Goal: Task Accomplishment & Management: Complete application form

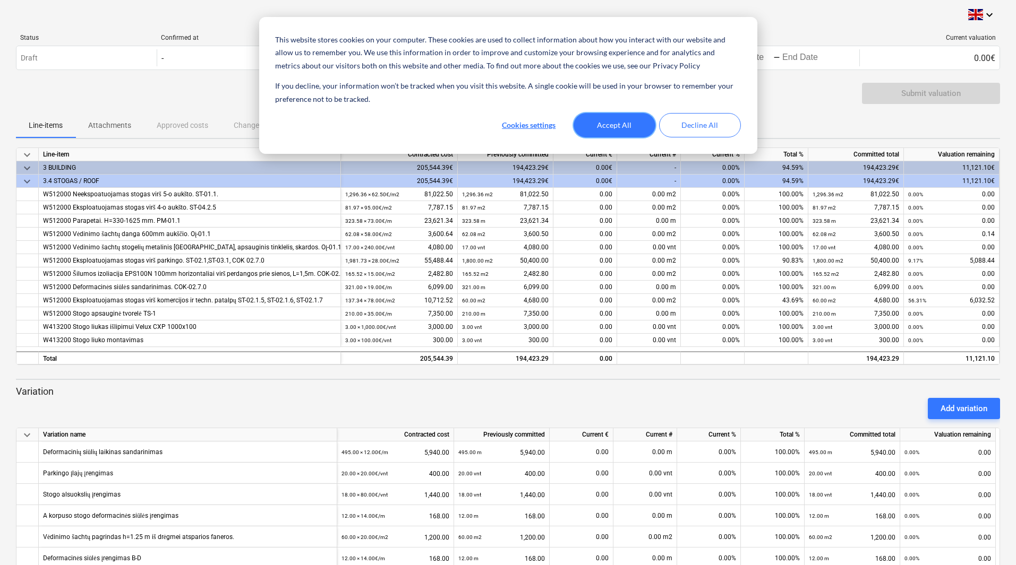
click at [621, 124] on button "Accept All" at bounding box center [614, 125] width 82 height 24
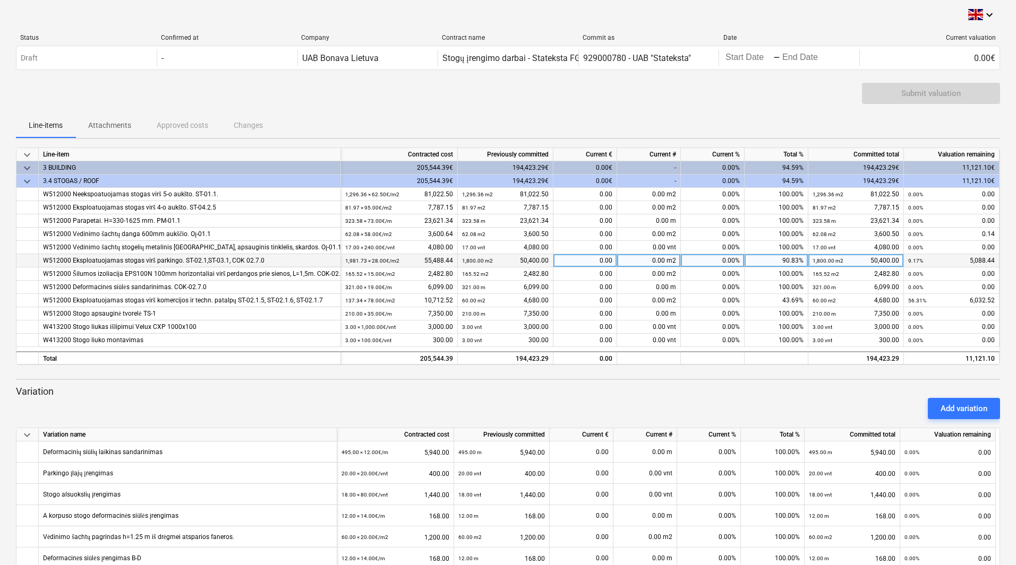
click at [662, 261] on div "0.00 m2" at bounding box center [649, 260] width 64 height 13
type input "181.73"
click at [762, 111] on div "Submit valuation" at bounding box center [508, 98] width 984 height 30
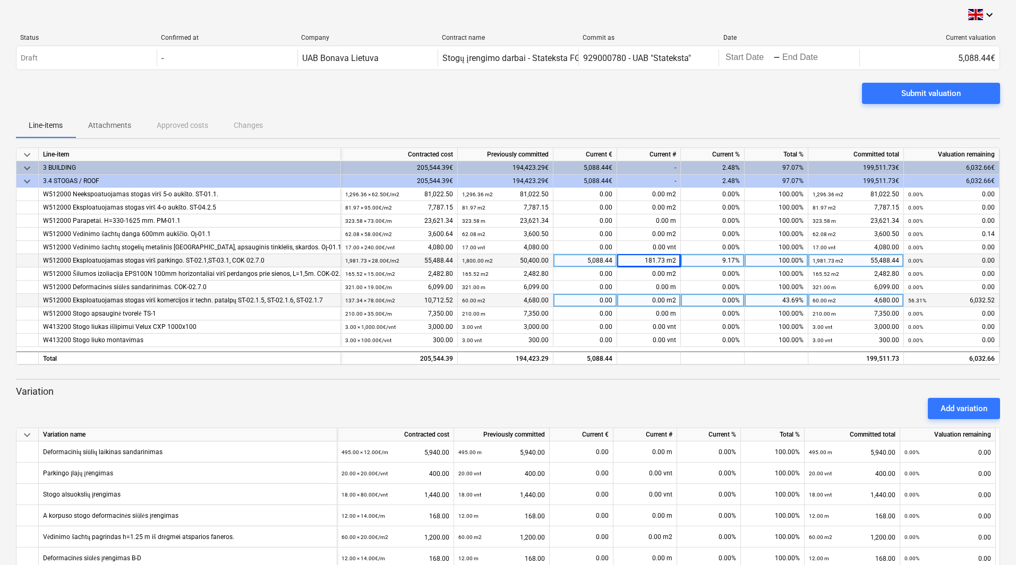
click at [667, 301] on div "0.00 m2" at bounding box center [649, 300] width 64 height 13
type input "77.4"
click at [732, 391] on p "Variation" at bounding box center [508, 391] width 984 height 13
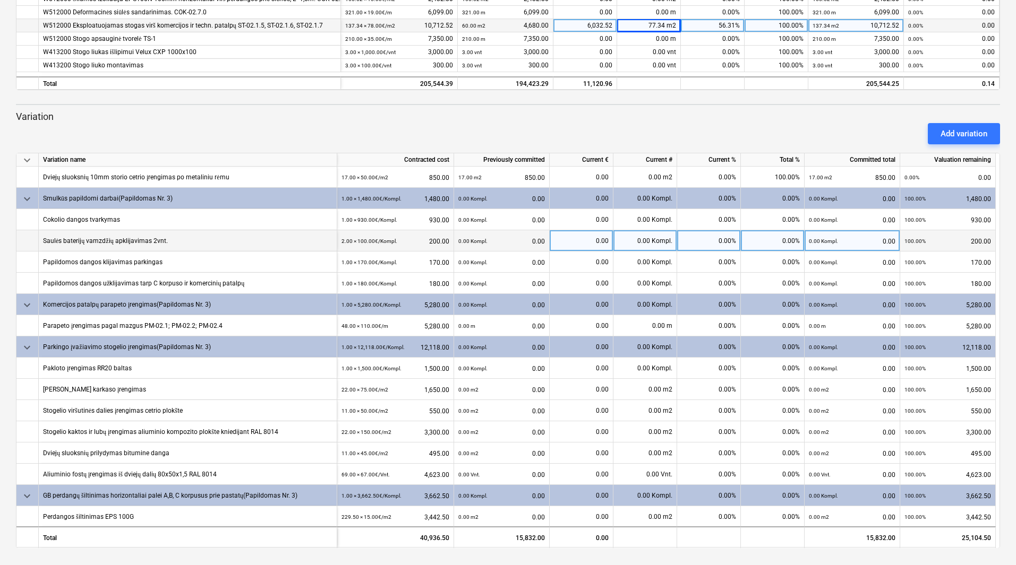
scroll to position [372, 0]
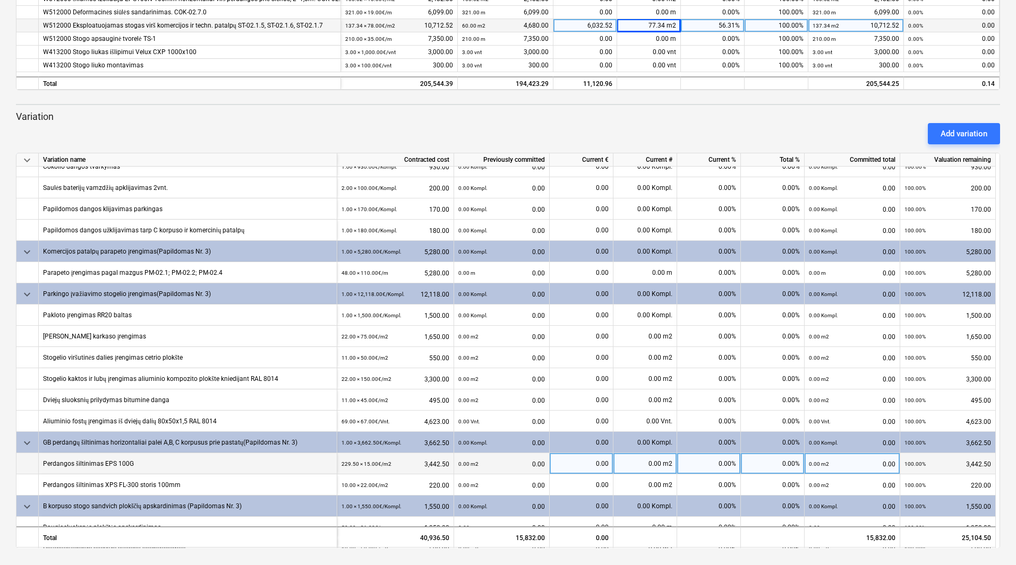
click at [664, 462] on div "0.00 m2" at bounding box center [645, 463] width 64 height 21
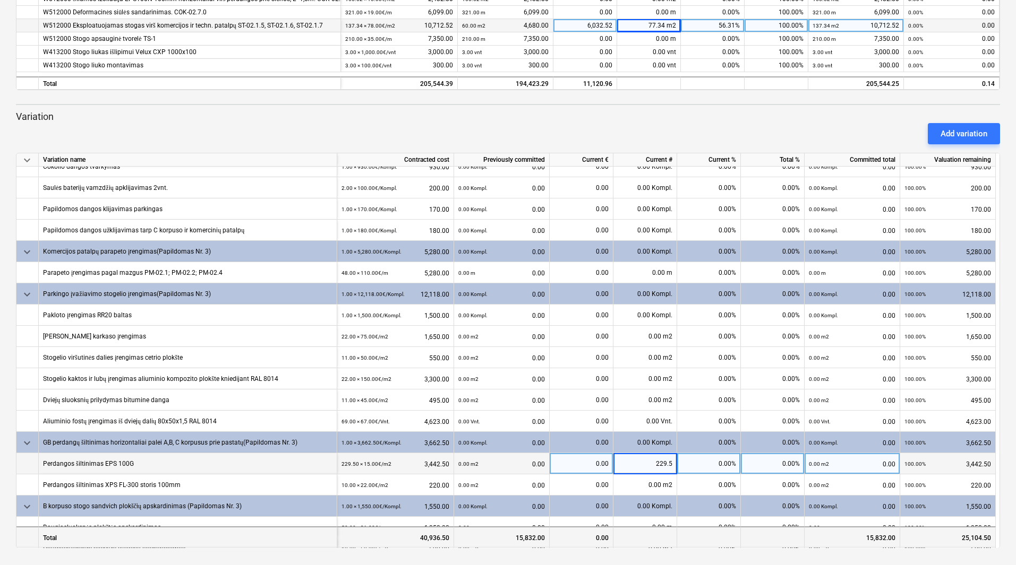
type input "229.50"
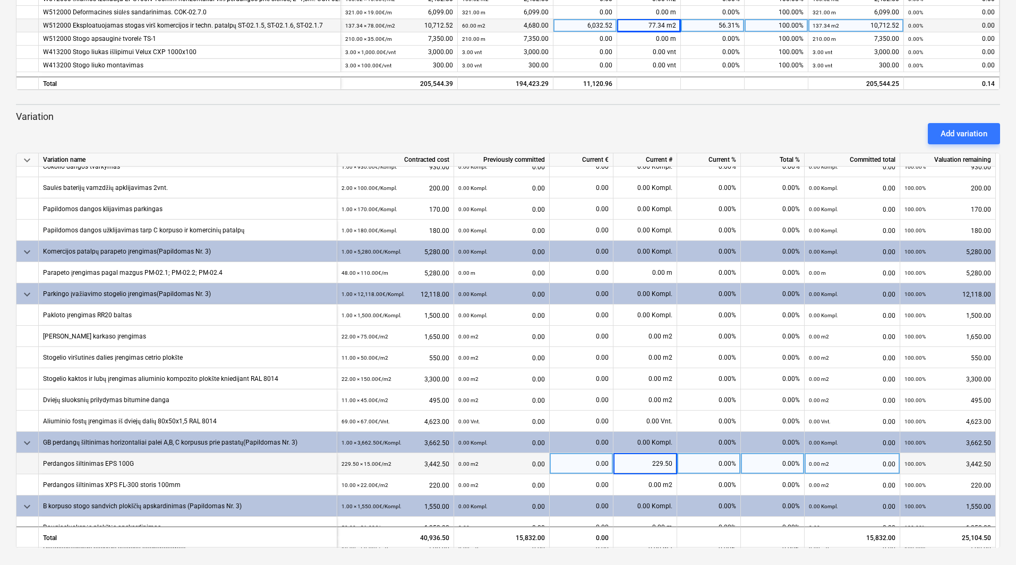
click at [1008, 424] on div "keyboard_arrow_down Status Confirmed at Company Contract name Commit as Date Cu…" at bounding box center [508, 145] width 1016 height 840
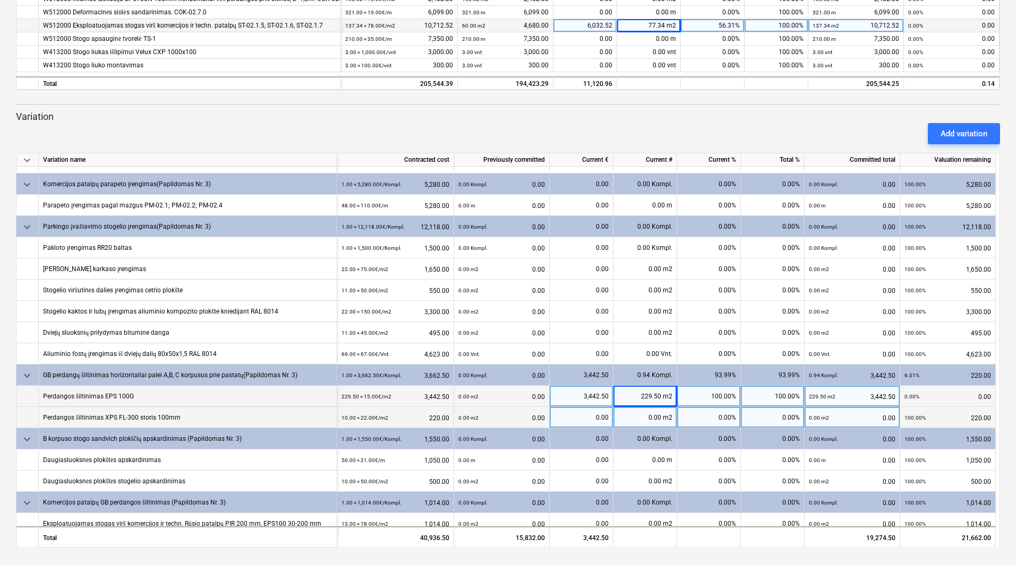
scroll to position [447, 0]
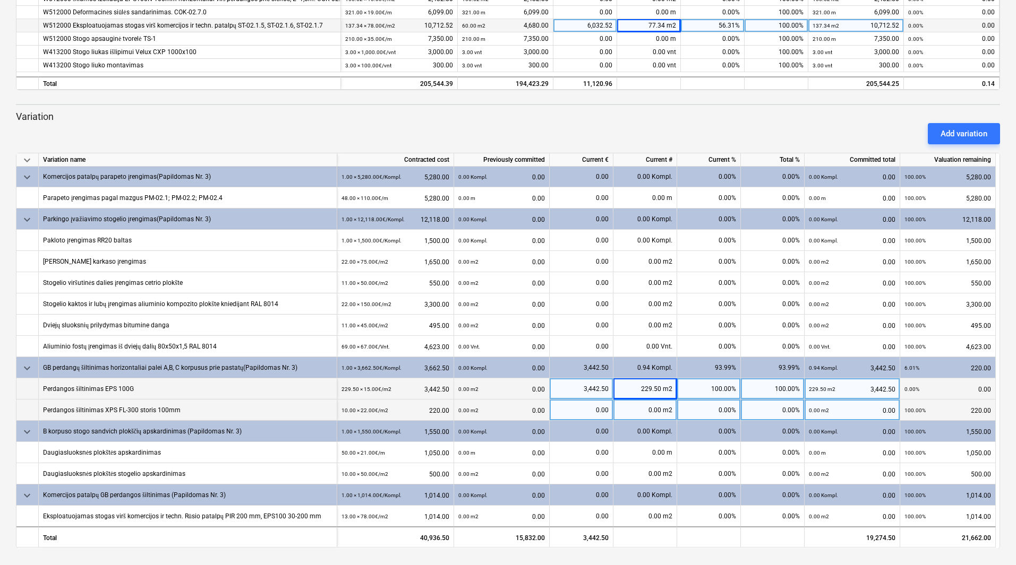
click at [664, 413] on div "0.00 m2" at bounding box center [645, 410] width 64 height 21
type input "10"
click at [1007, 412] on div "keyboard_arrow_down Status Confirmed at Company Contract name Commit as Date Cu…" at bounding box center [508, 145] width 1016 height 840
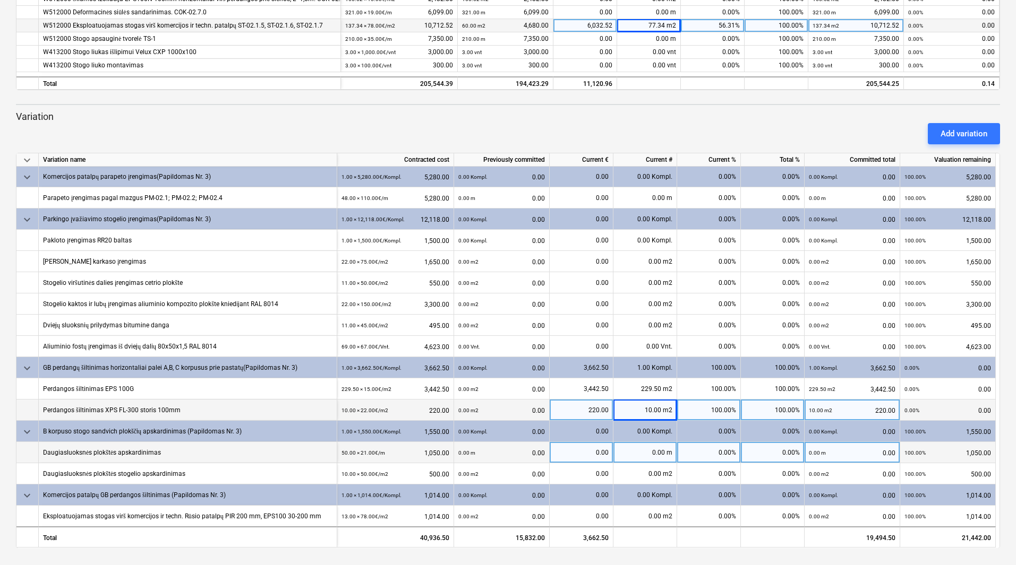
click at [664, 456] on div "0.00 m" at bounding box center [645, 452] width 64 height 21
type input "50"
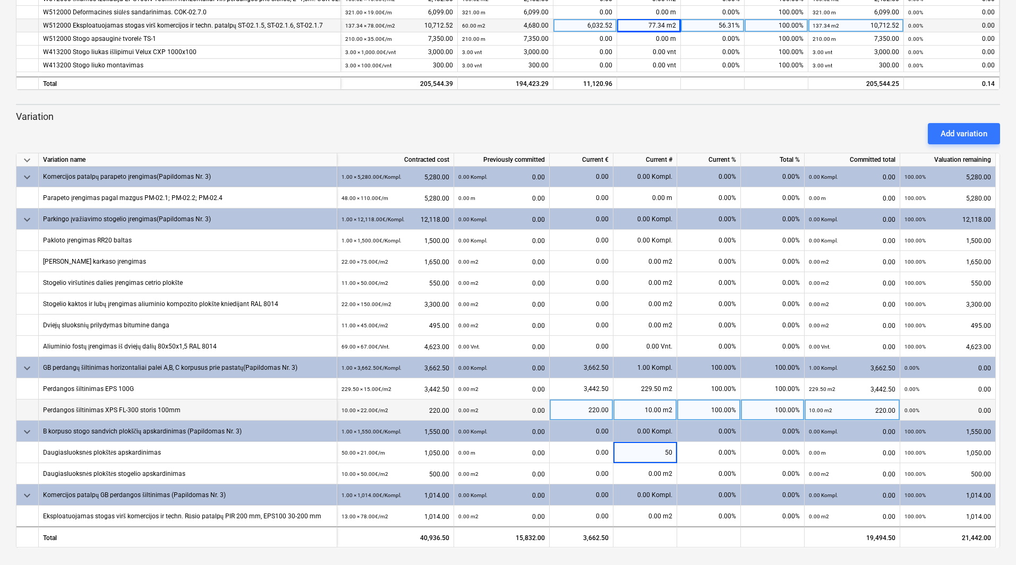
click at [815, 560] on div "keyboard_arrow_down Status Confirmed at Company Contract name Commit as Date Cu…" at bounding box center [508, 145] width 1016 height 840
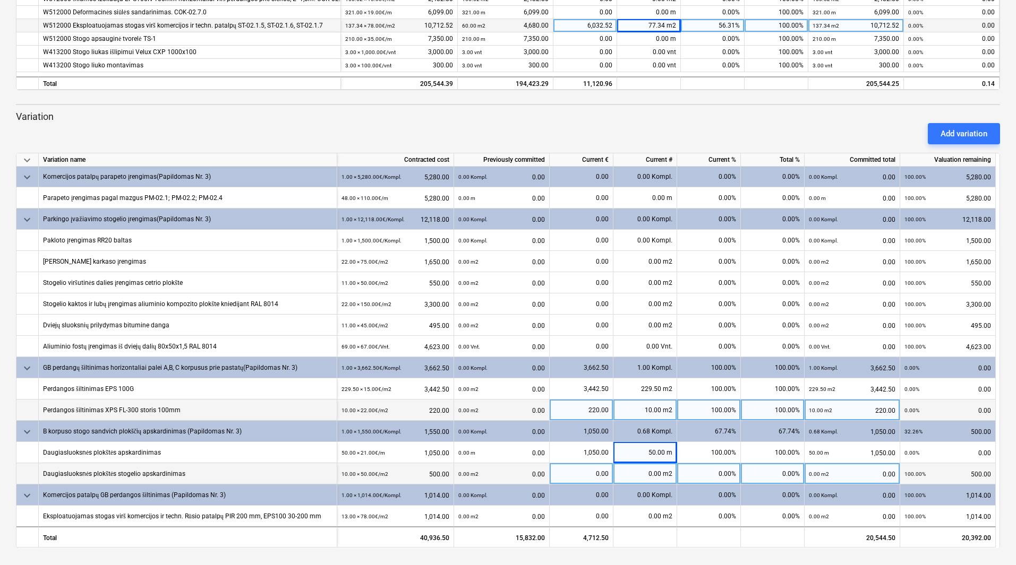
click at [661, 474] on div "0.00 m2" at bounding box center [645, 474] width 64 height 21
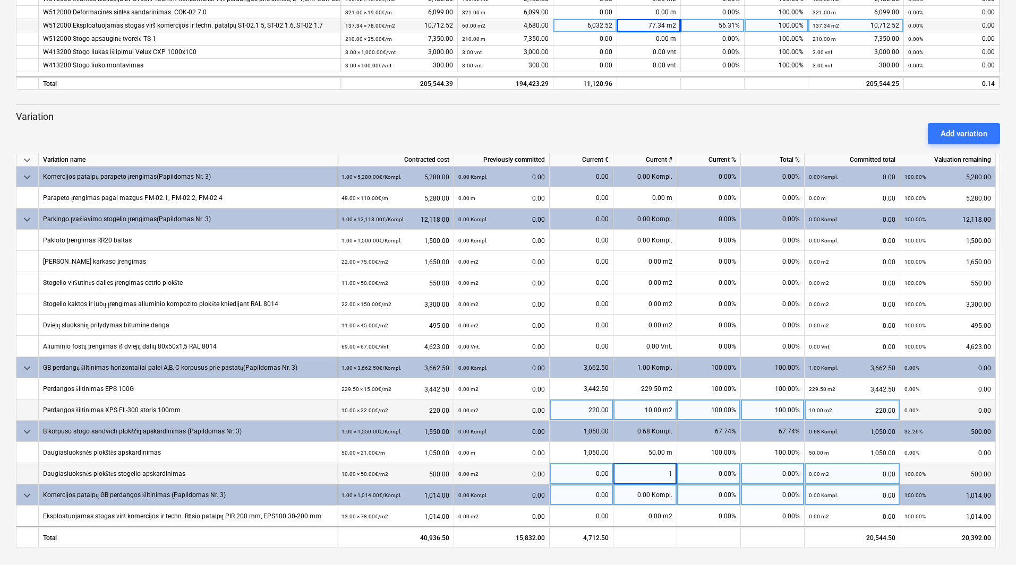
type input "10"
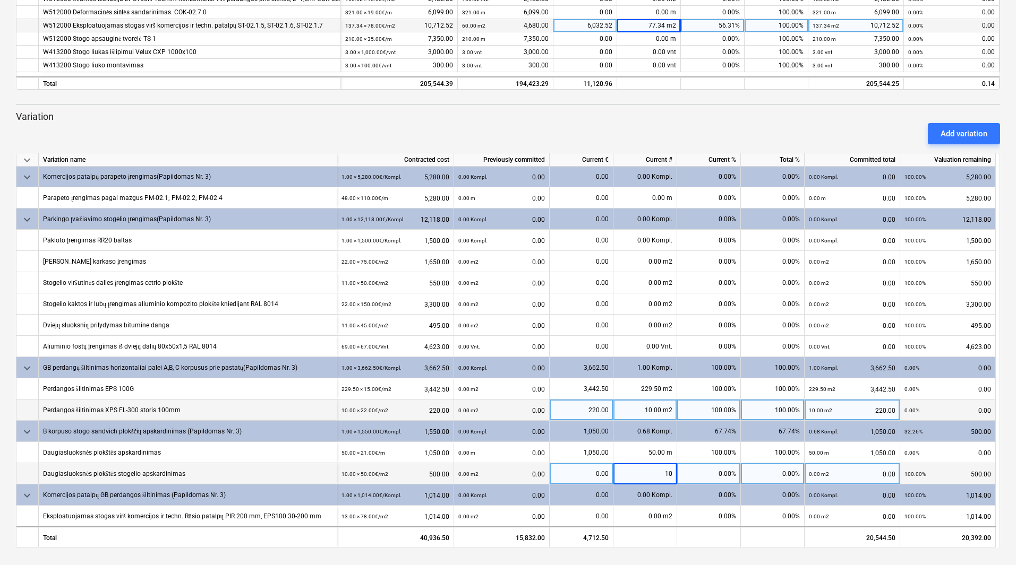
click at [757, 552] on div "keyboard_arrow_down Status Confirmed at Company Contract name Commit as Date Cu…" at bounding box center [508, 145] width 1016 height 840
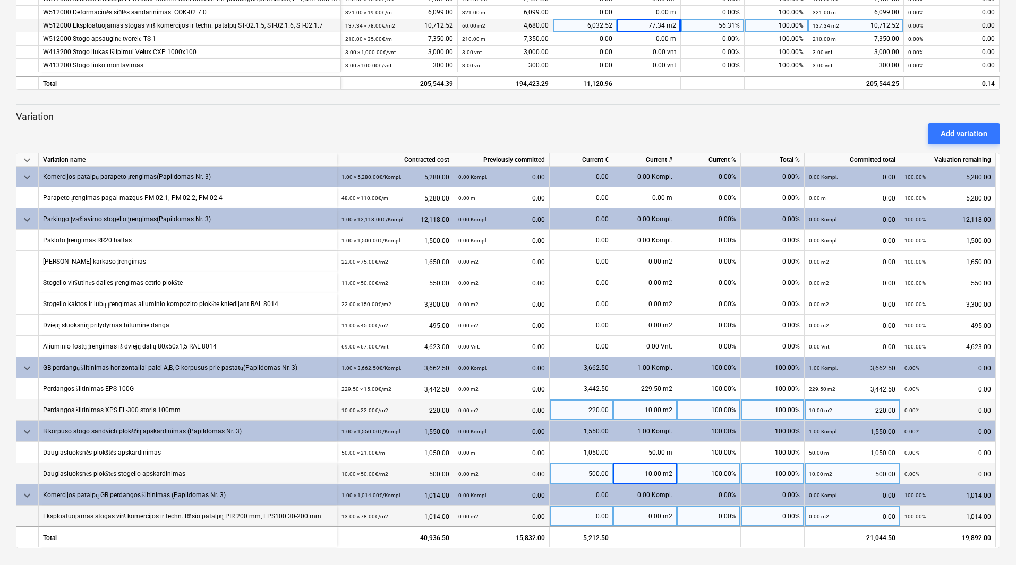
click at [667, 515] on div "0.00 m2" at bounding box center [645, 516] width 64 height 21
type input "13"
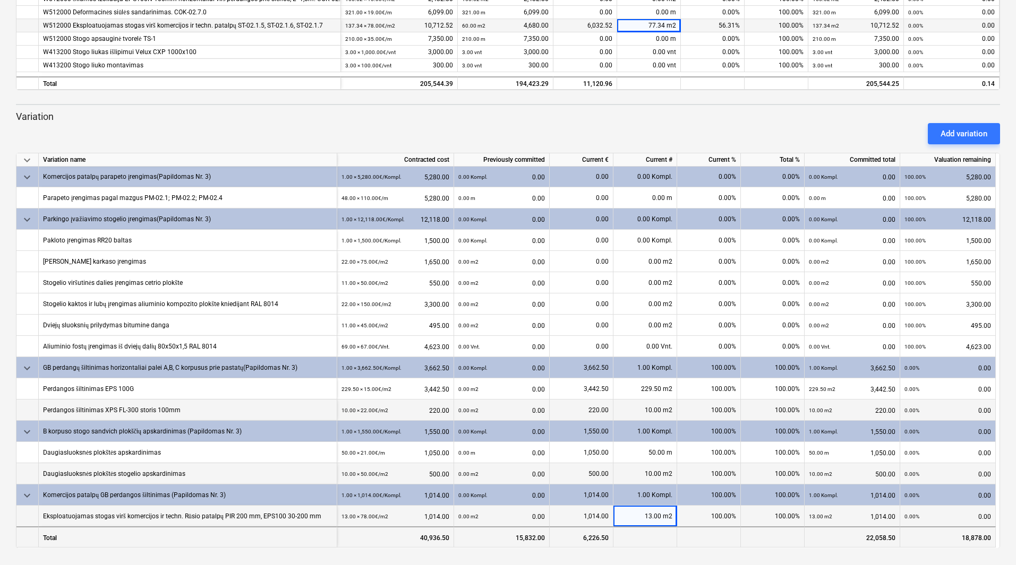
click at [690, 539] on div at bounding box center [709, 537] width 64 height 21
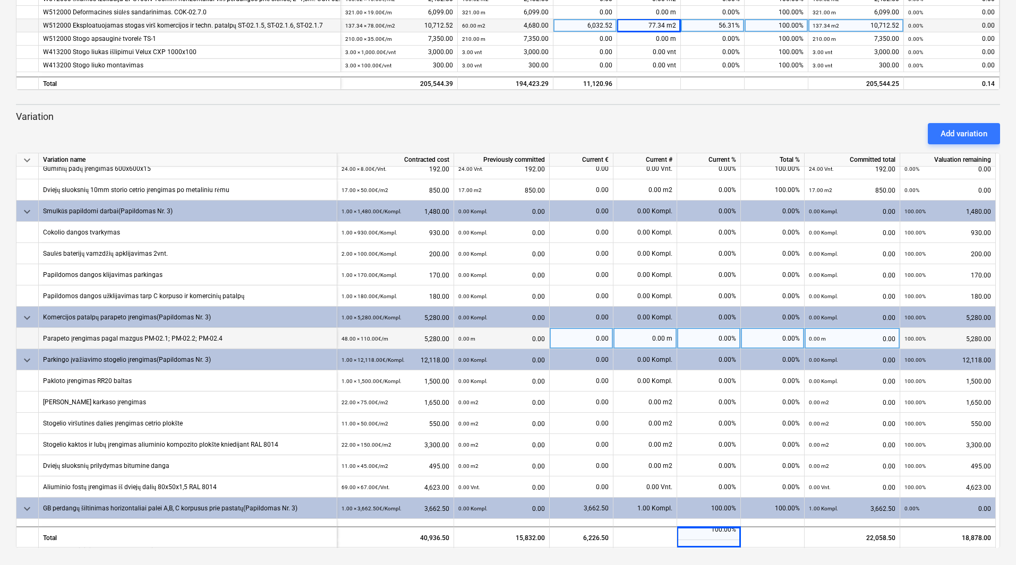
scroll to position [287, 0]
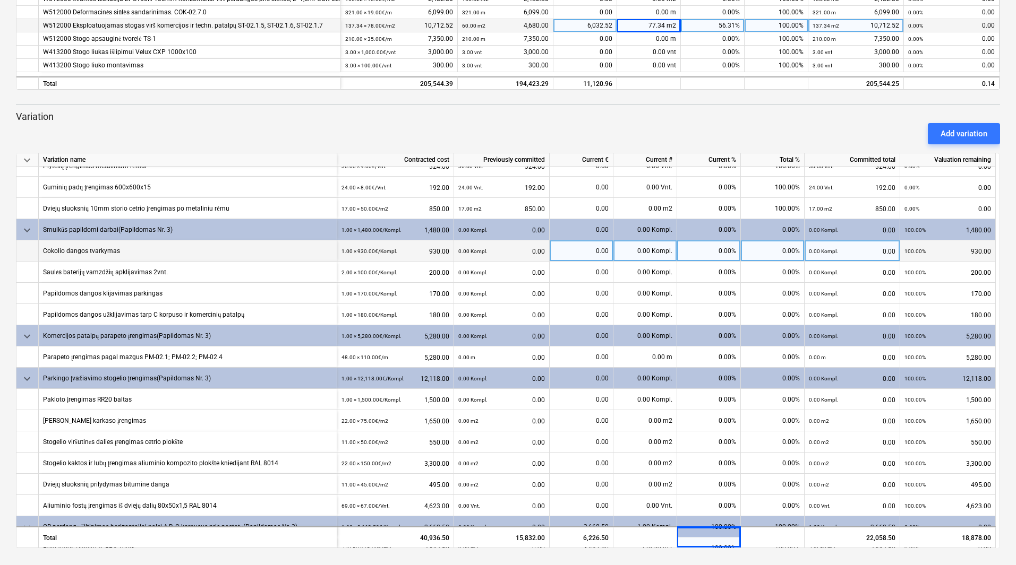
click at [657, 254] on div "0.00 Kompl." at bounding box center [645, 251] width 64 height 21
type input "1"
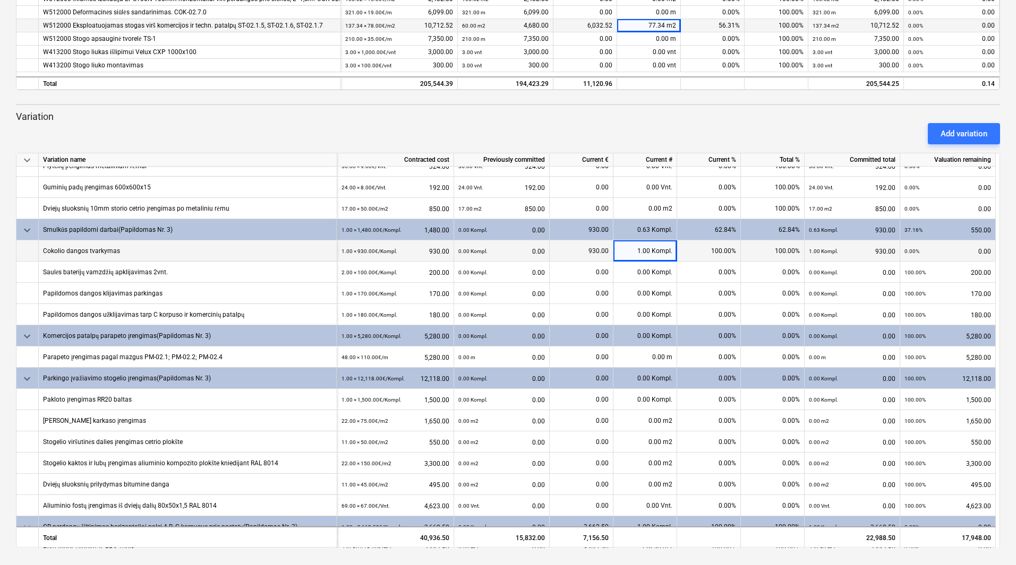
click at [768, 129] on div "Add variation" at bounding box center [508, 134] width 992 height 30
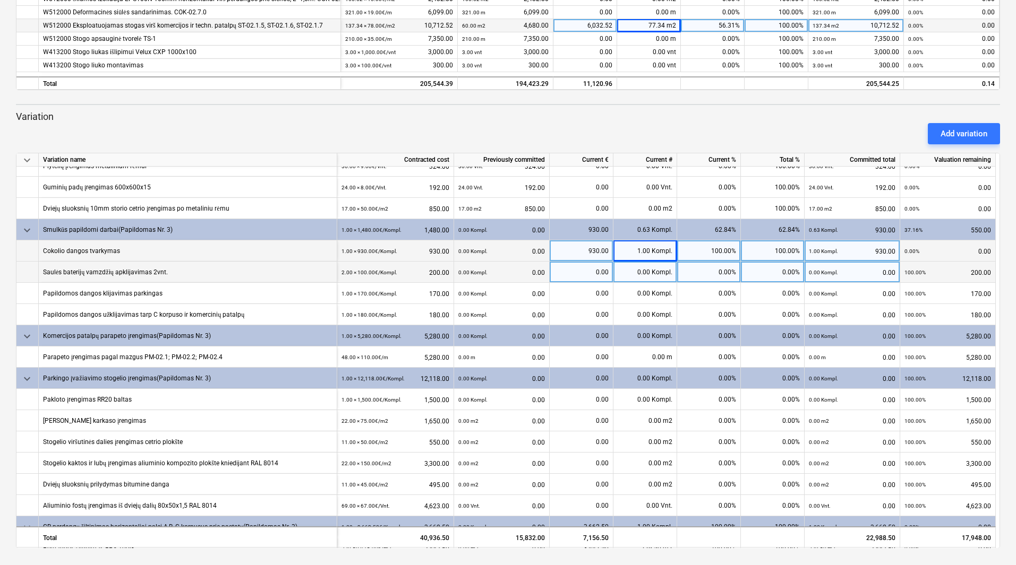
click at [651, 270] on span at bounding box center [651, 272] width 2 height 7
type input "2"
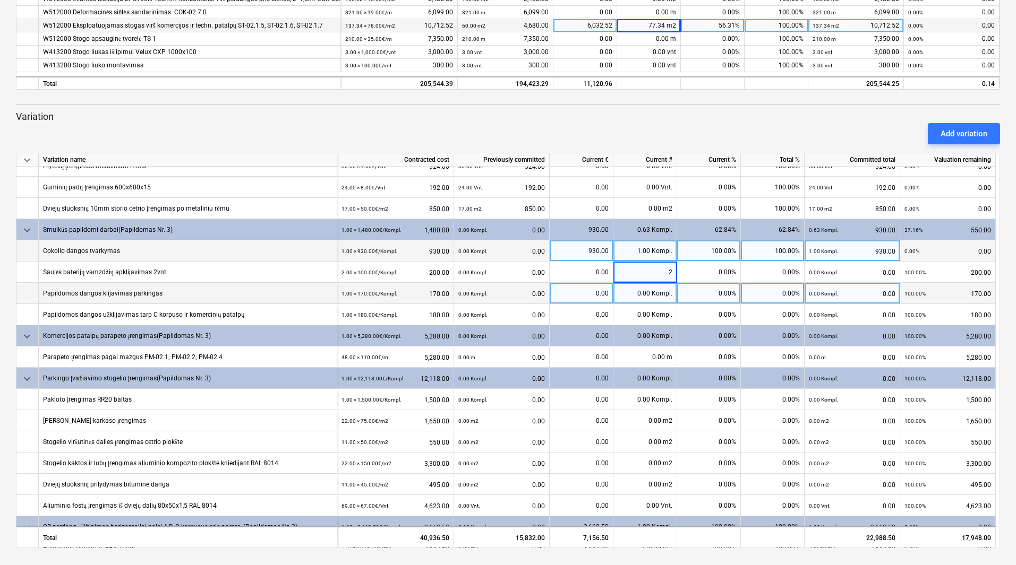
click at [652, 295] on div "0.00 Kompl." at bounding box center [645, 293] width 64 height 21
type input "1"
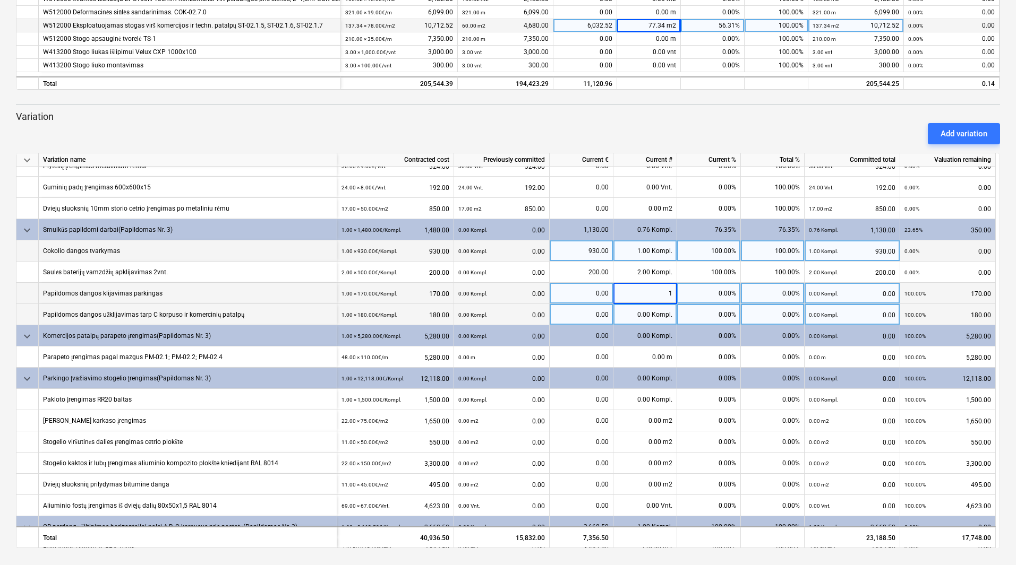
click at [656, 318] on div "0.00 Kompl." at bounding box center [645, 314] width 64 height 21
type input "1"
click at [880, 122] on div "Add variation" at bounding box center [508, 134] width 992 height 30
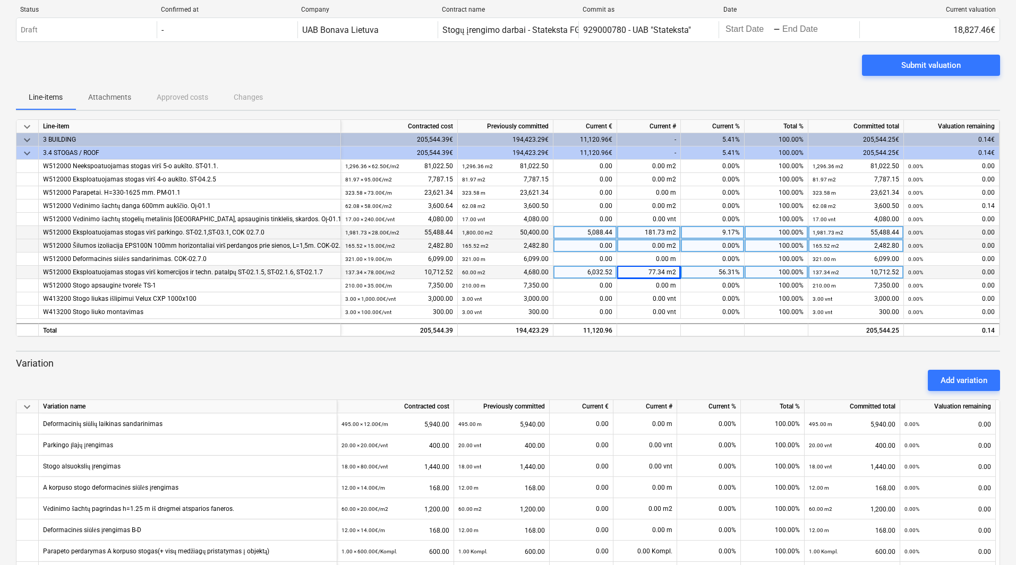
scroll to position [0, 0]
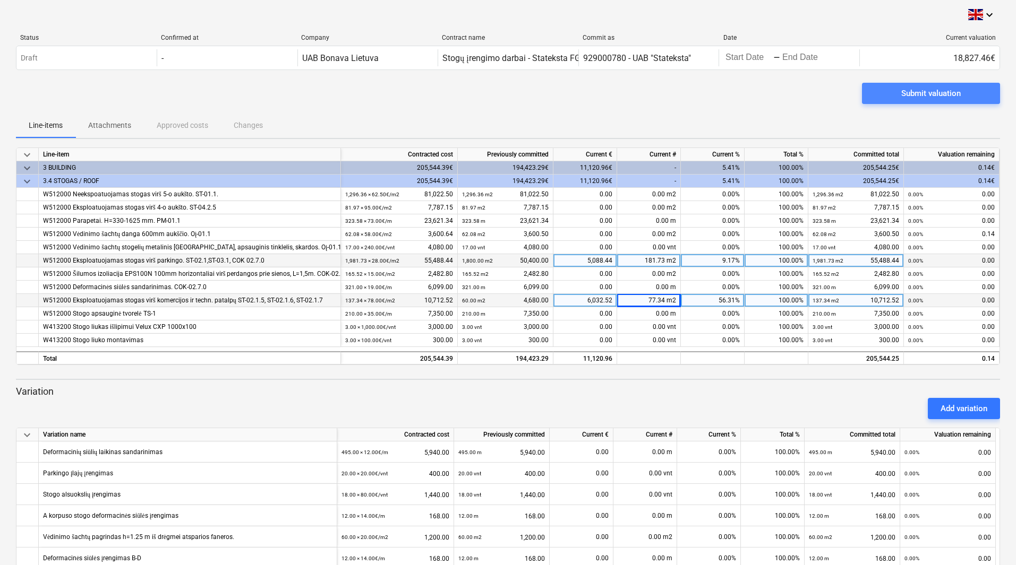
click at [941, 93] on div "Submit valuation" at bounding box center [930, 94] width 59 height 14
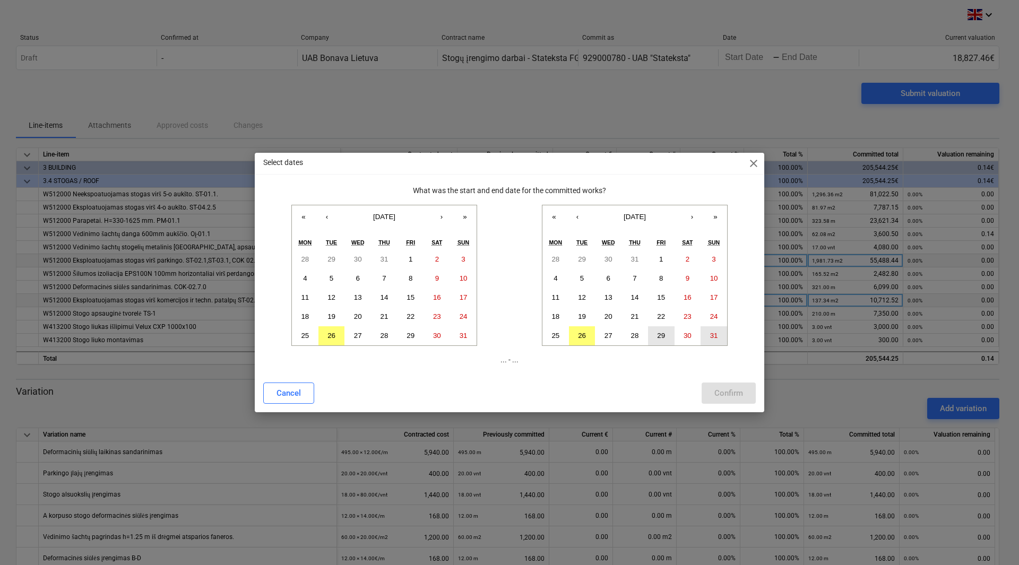
drag, startPoint x: 663, startPoint y: 336, endPoint x: 705, endPoint y: 335, distance: 42.0
click at [664, 336] on abbr "29" at bounding box center [661, 336] width 8 height 8
click at [578, 333] on button "26" at bounding box center [582, 336] width 27 height 19
click at [657, 335] on button "29" at bounding box center [661, 336] width 27 height 19
click at [587, 339] on button "26" at bounding box center [582, 336] width 27 height 19
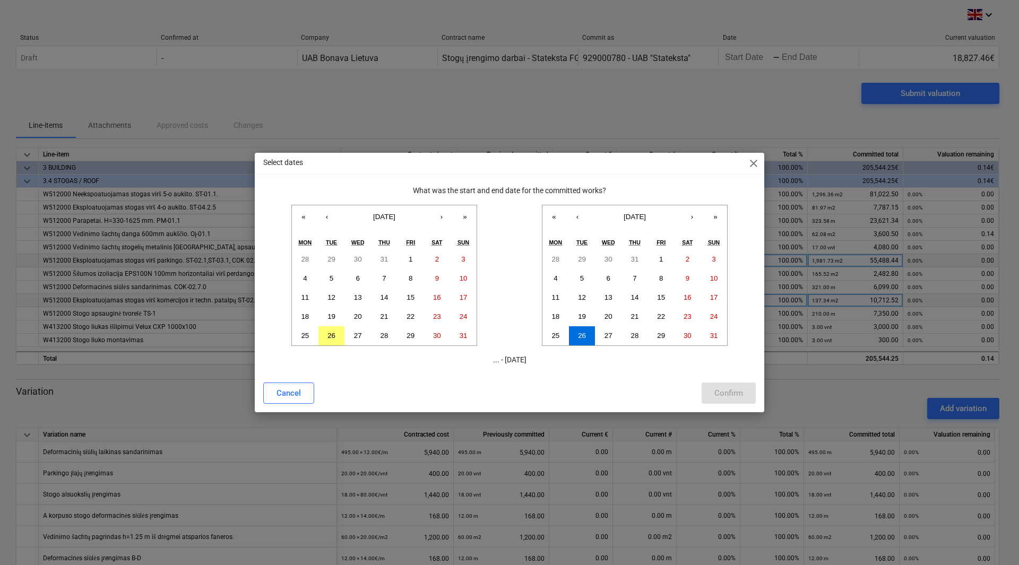
drag, startPoint x: 332, startPoint y: 393, endPoint x: 343, endPoint y: 392, distance: 10.6
click at [333, 392] on div "Cancel Confirm" at bounding box center [509, 393] width 493 height 21
click at [331, 338] on abbr "26" at bounding box center [332, 336] width 8 height 8
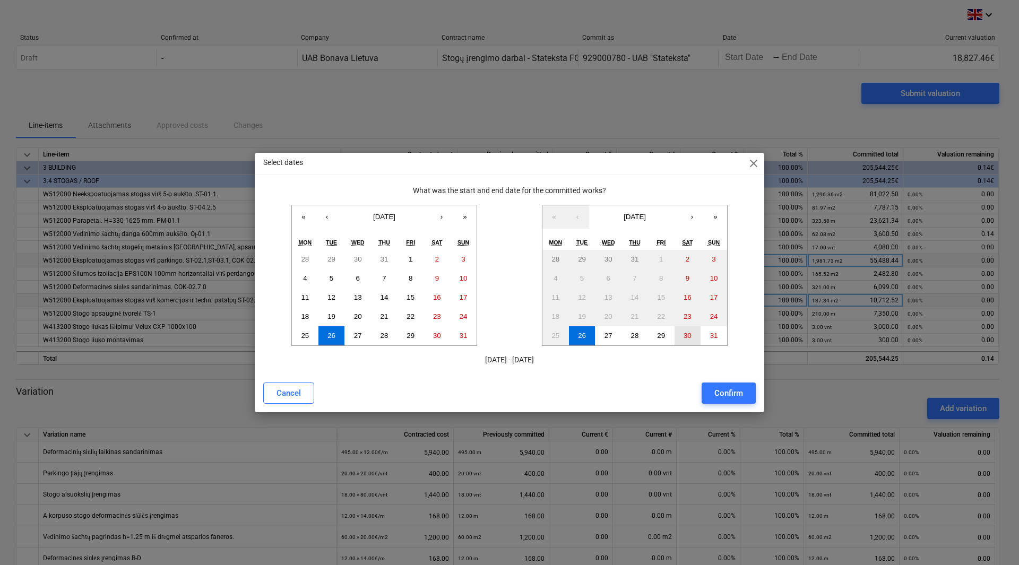
drag, startPoint x: 689, startPoint y: 336, endPoint x: 691, endPoint y: 342, distance: 6.4
click at [689, 336] on abbr "30" at bounding box center [688, 336] width 8 height 8
click at [664, 335] on abbr "29" at bounding box center [661, 336] width 8 height 8
click at [731, 393] on div "Confirm" at bounding box center [729, 394] width 29 height 14
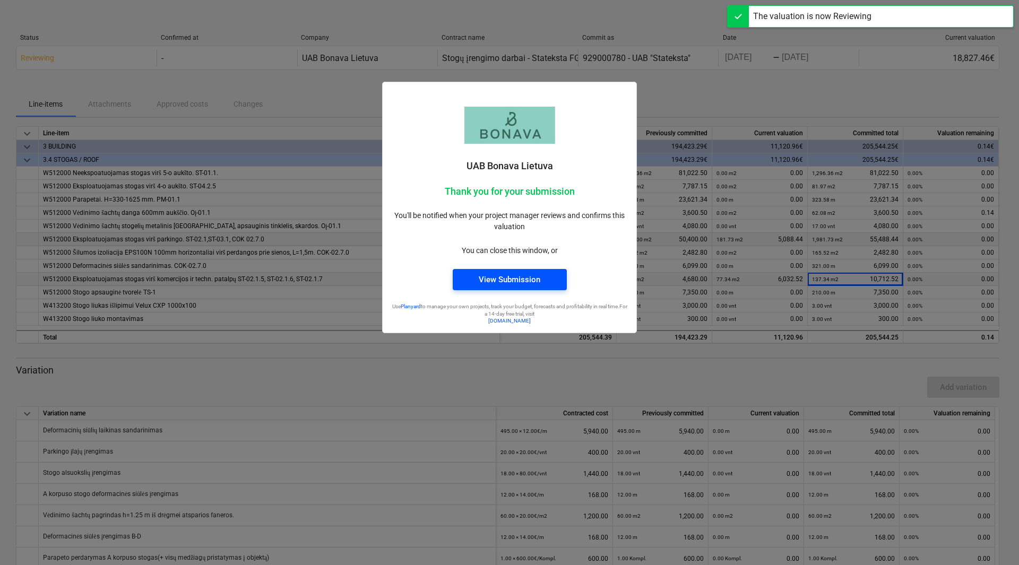
click at [493, 279] on div "View Submission" at bounding box center [510, 280] width 62 height 14
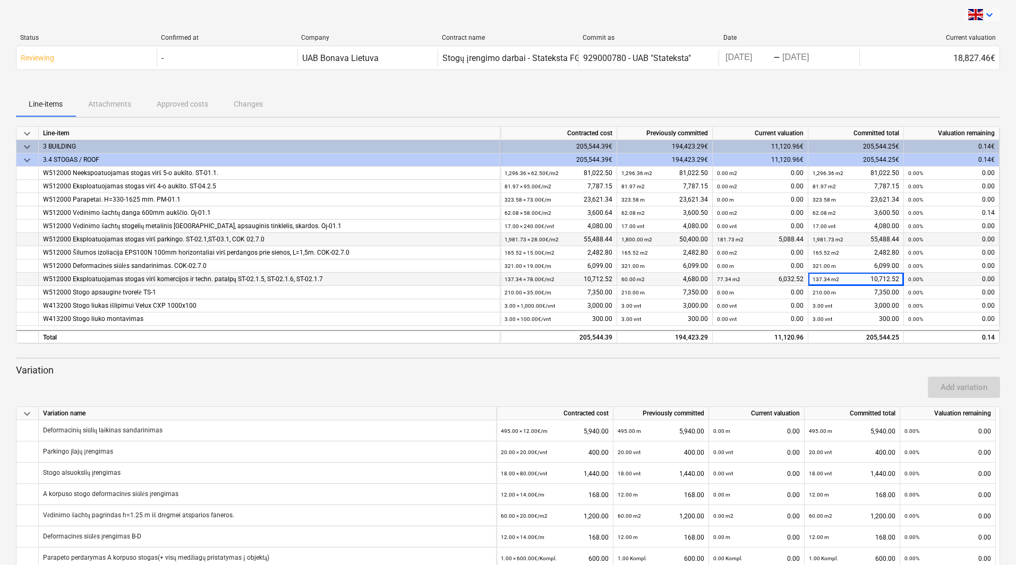
click at [990, 15] on icon "keyboard_arrow_down" at bounding box center [989, 14] width 13 height 13
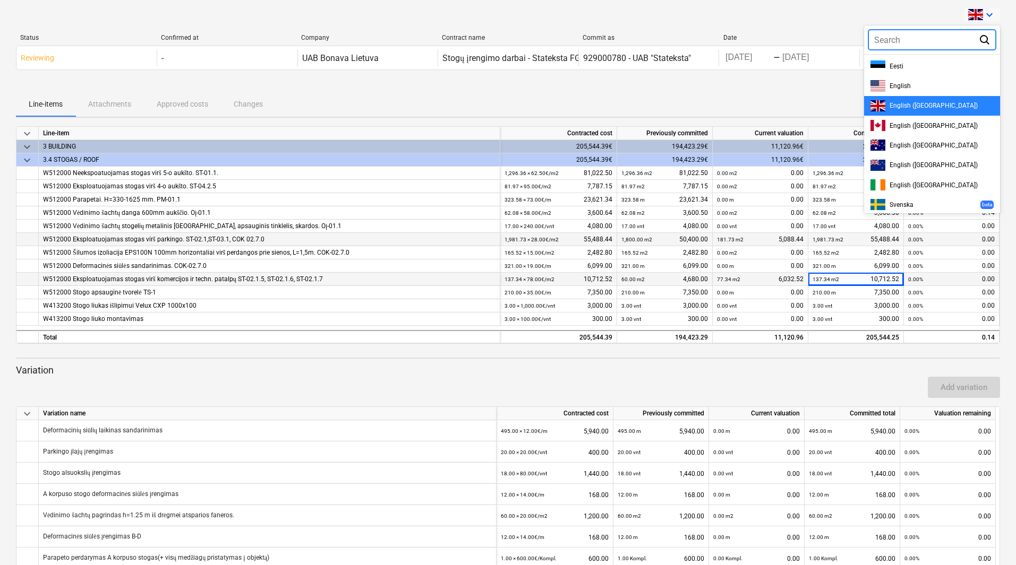
click at [819, 19] on div at bounding box center [508, 282] width 1016 height 565
